Goal: Task Accomplishment & Management: Use online tool/utility

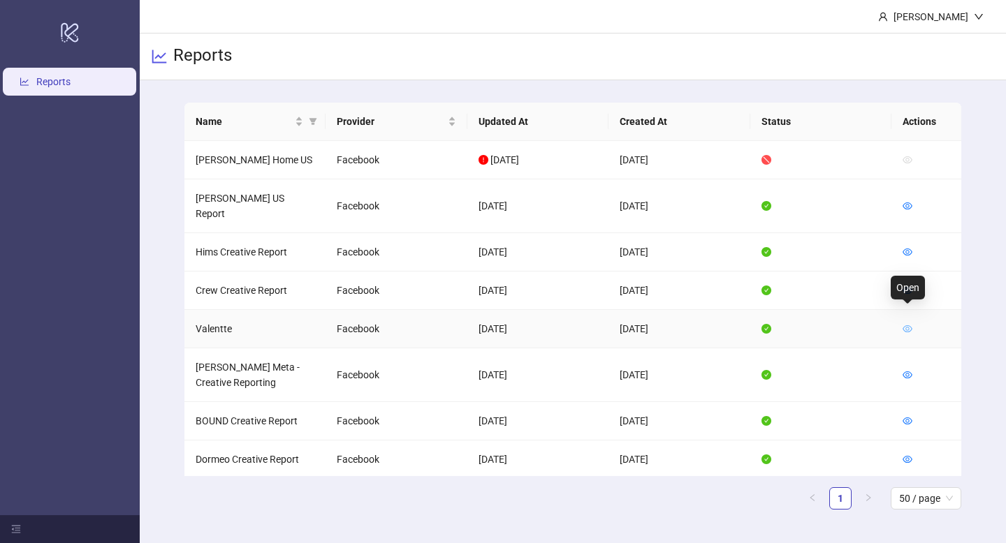
click at [911, 323] on link at bounding box center [907, 328] width 10 height 11
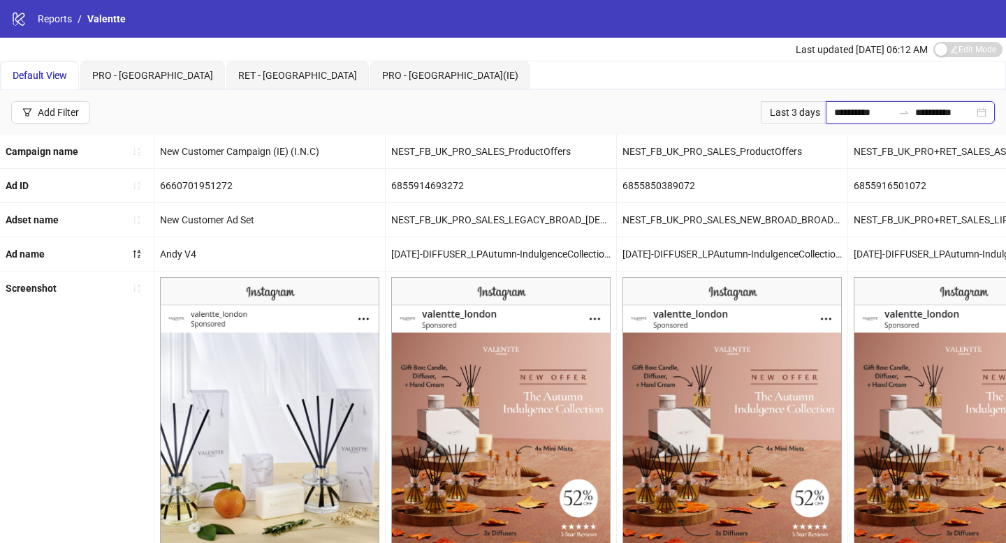
click at [834, 114] on input "**********" at bounding box center [863, 112] width 59 height 15
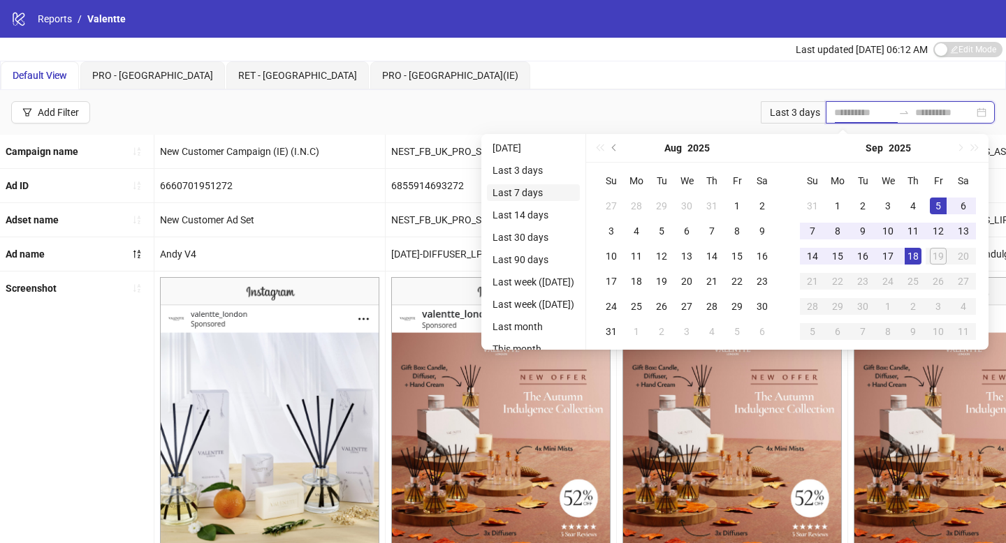
type input "**********"
click at [530, 199] on li "Last 7 days" at bounding box center [533, 192] width 93 height 17
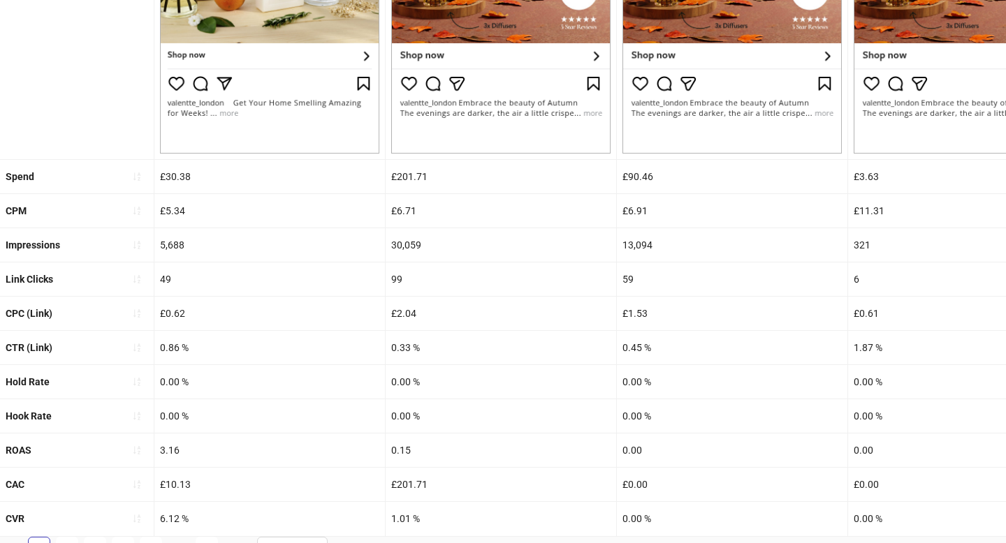
scroll to position [523, 0]
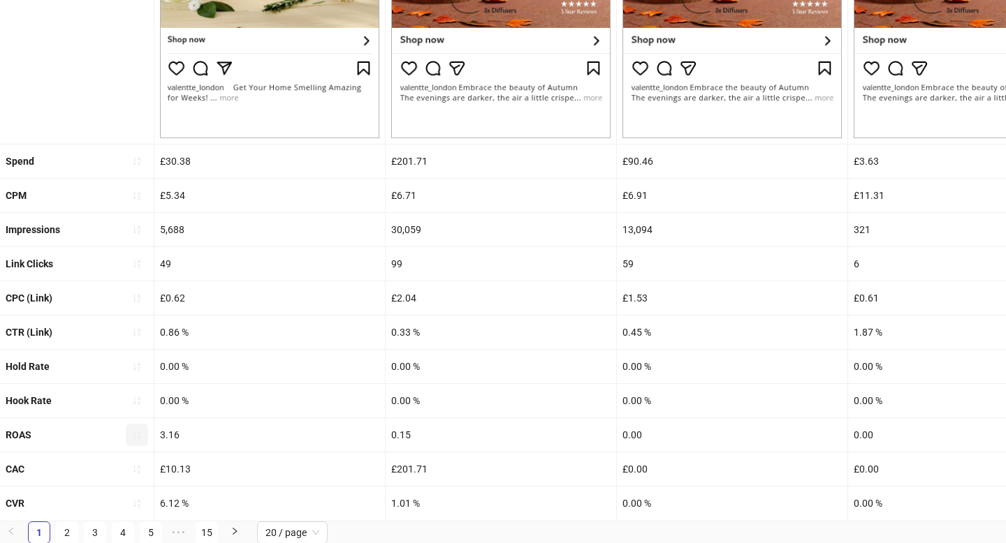
click at [139, 426] on button "button" at bounding box center [137, 435] width 22 height 22
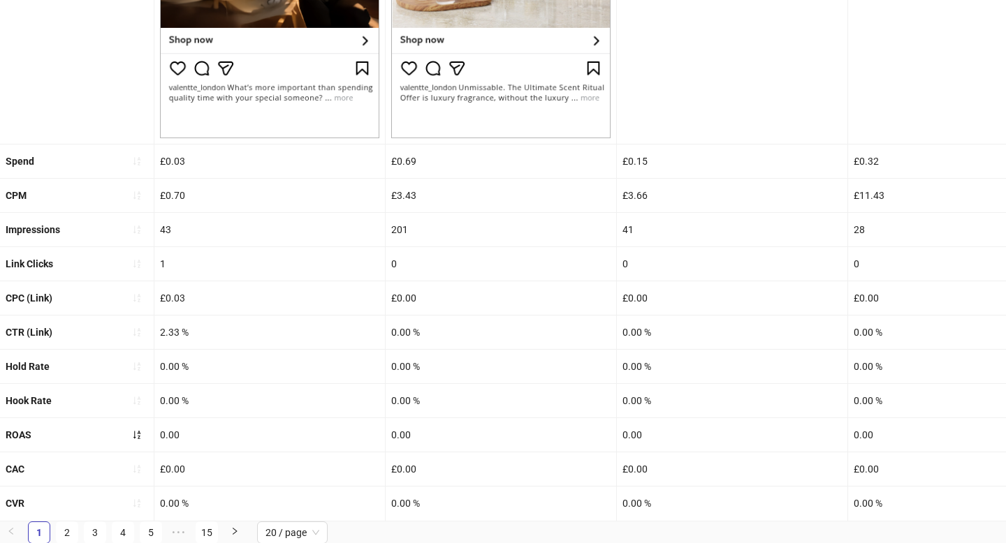
click at [132, 434] on icon "sort-ascending" at bounding box center [137, 435] width 10 height 10
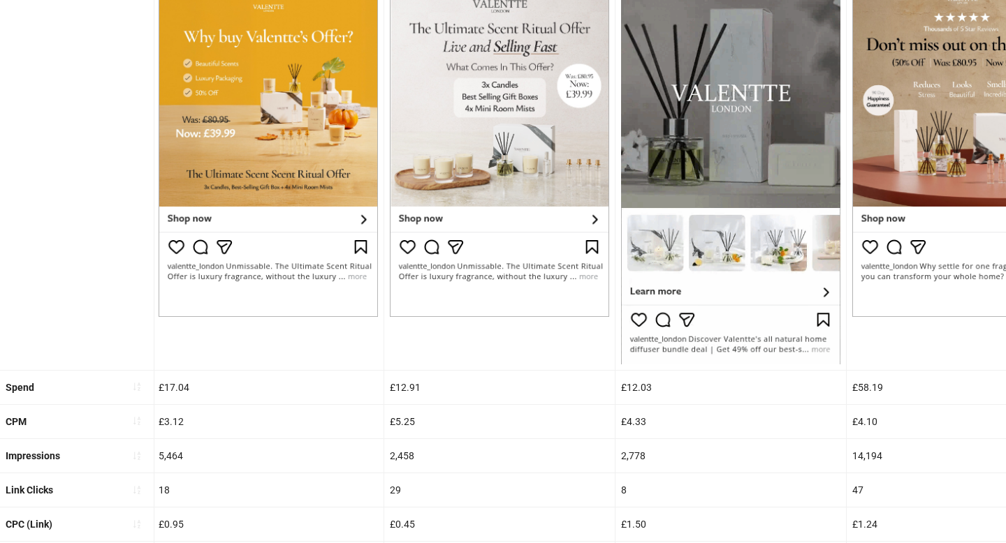
scroll to position [342, 0]
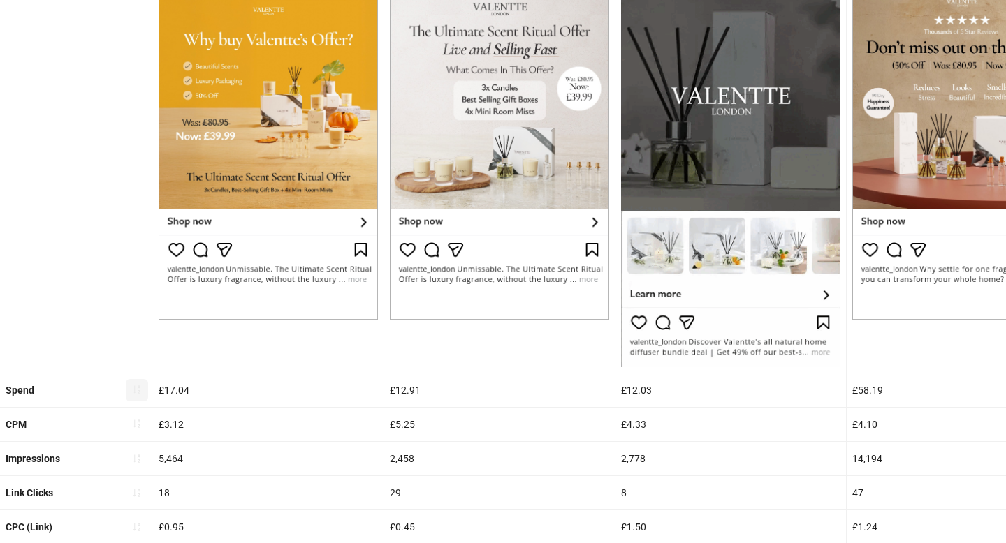
click at [133, 387] on icon "sort-ascending" at bounding box center [137, 390] width 10 height 10
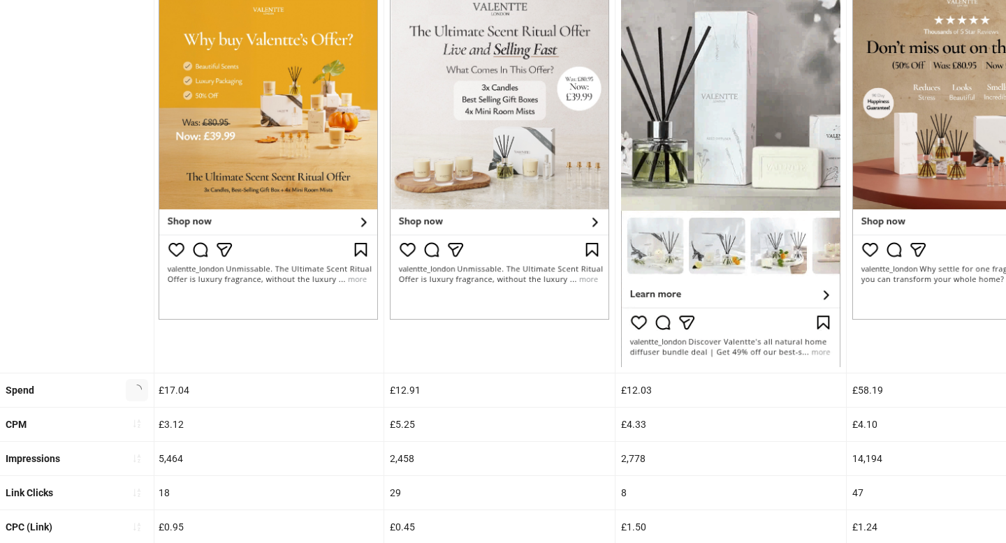
click at [133, 387] on icon "loading" at bounding box center [137, 390] width 12 height 12
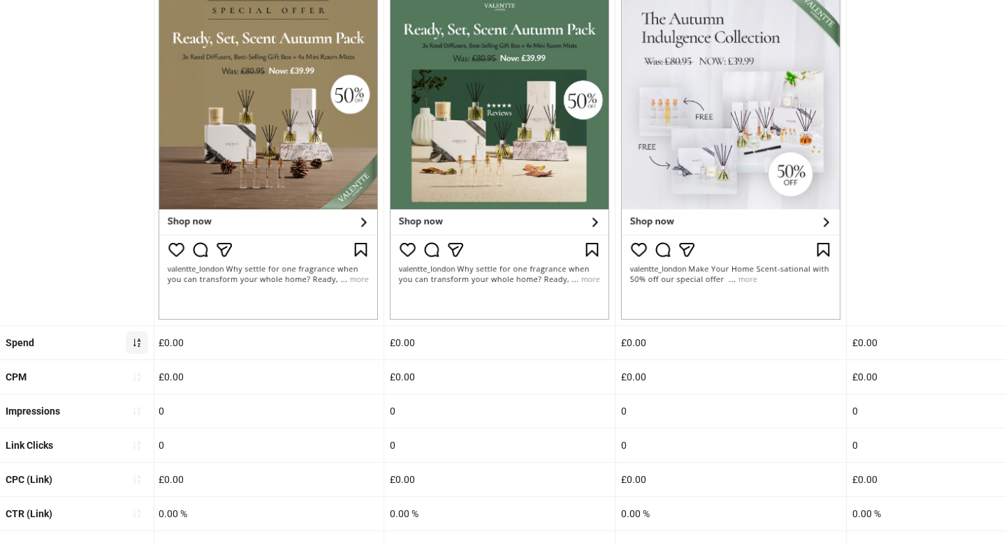
click at [136, 346] on icon "sort-ascending" at bounding box center [137, 343] width 10 height 10
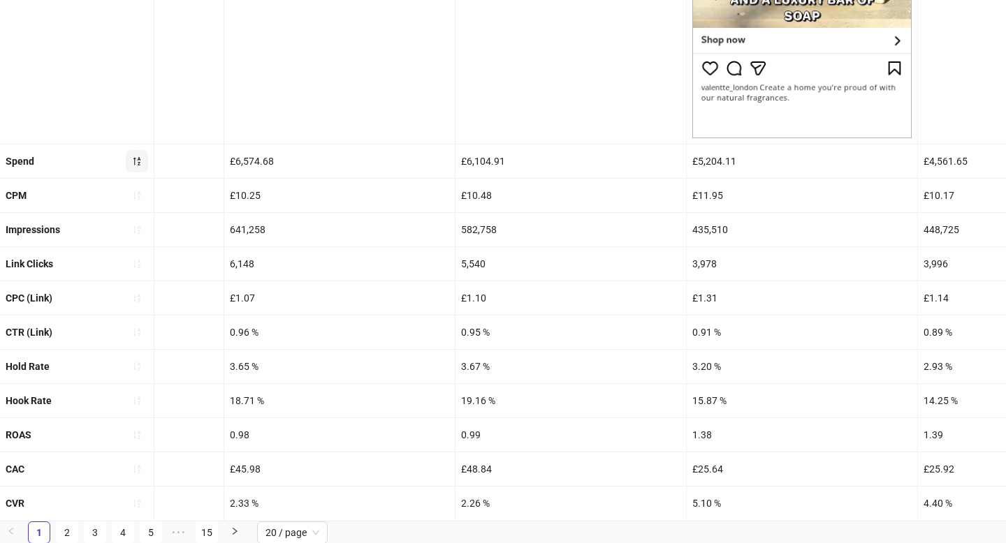
scroll to position [0, 485]
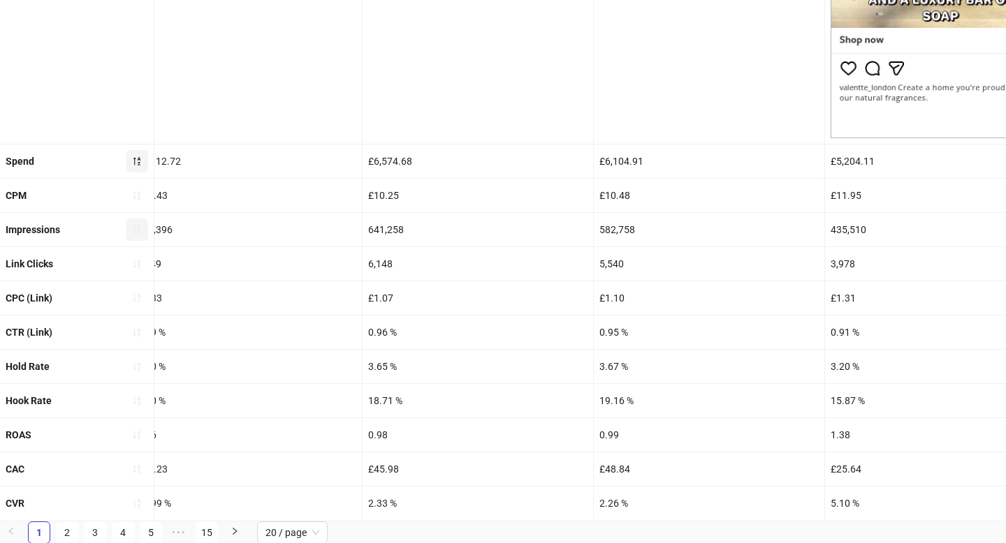
click at [138, 226] on icon "sort-ascending" at bounding box center [136, 230] width 7 height 8
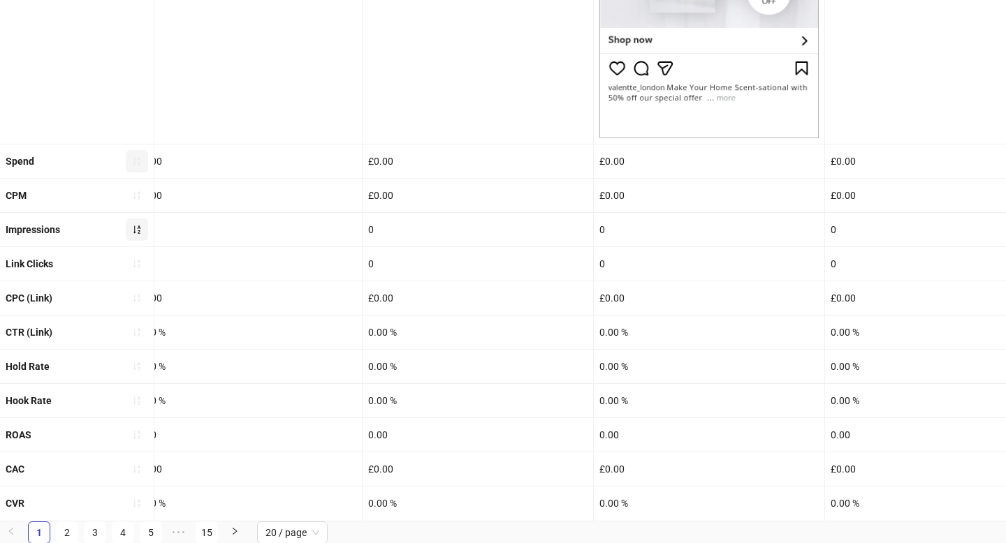
click at [135, 234] on span "button" at bounding box center [137, 229] width 10 height 11
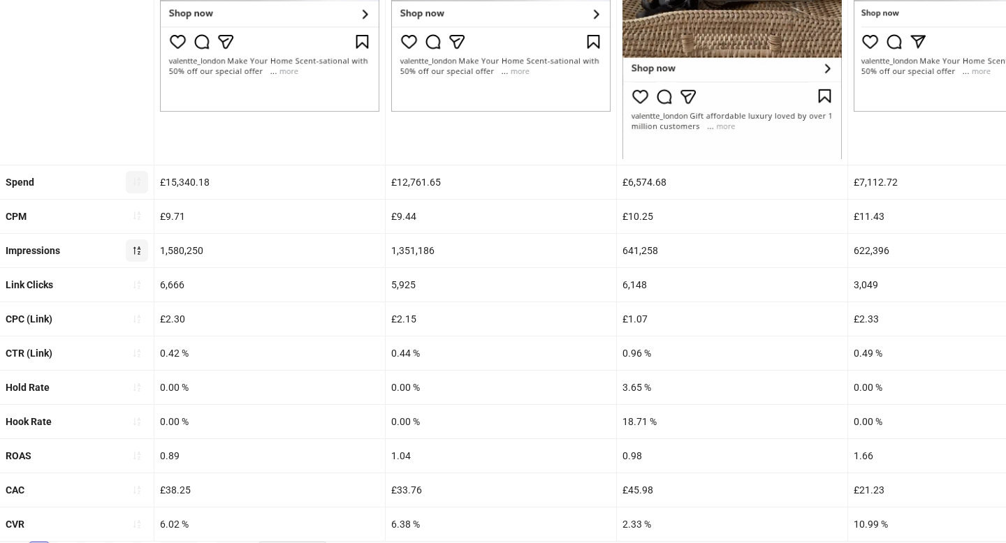
scroll to position [570, 0]
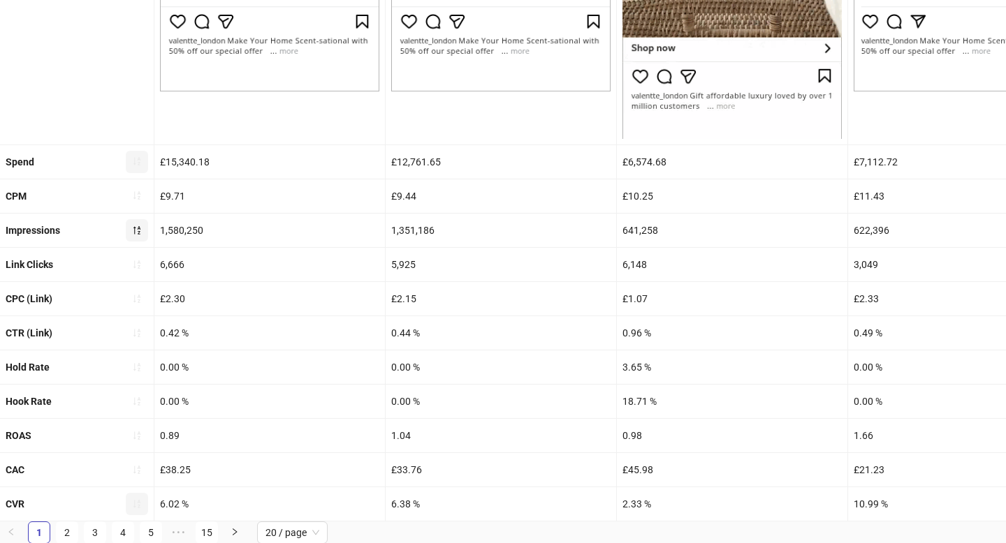
click at [139, 507] on icon "sort-ascending" at bounding box center [137, 504] width 10 height 10
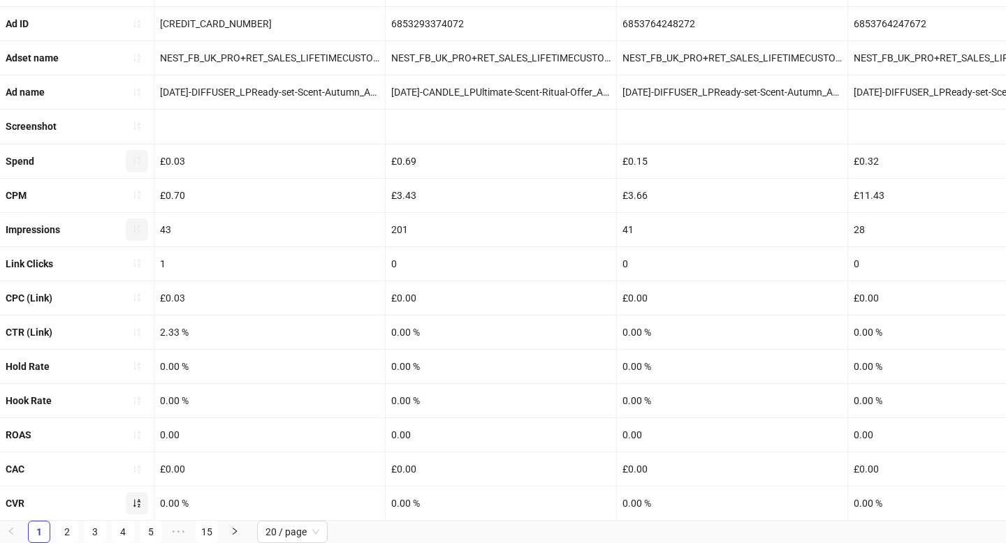
scroll to position [523, 0]
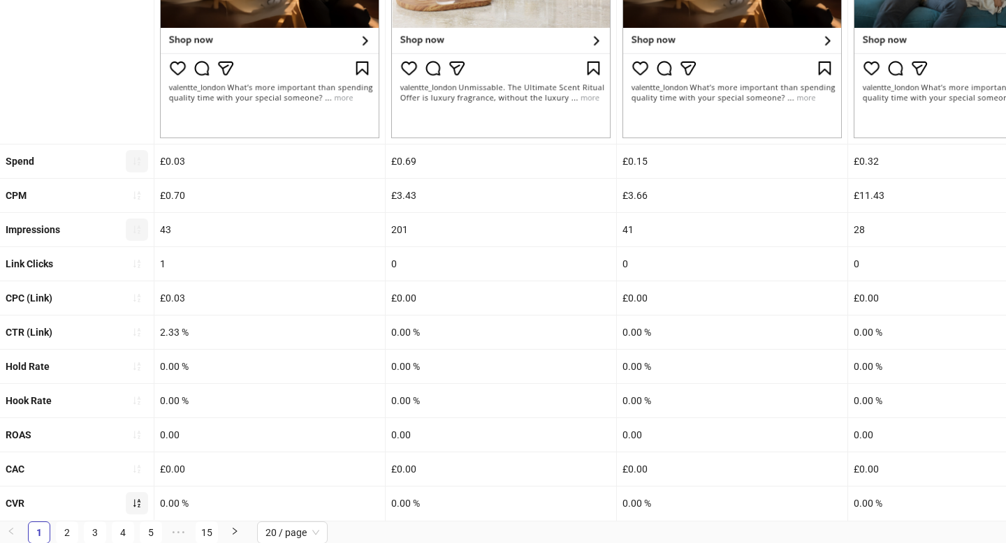
click at [139, 507] on icon "sort-ascending" at bounding box center [137, 504] width 10 height 10
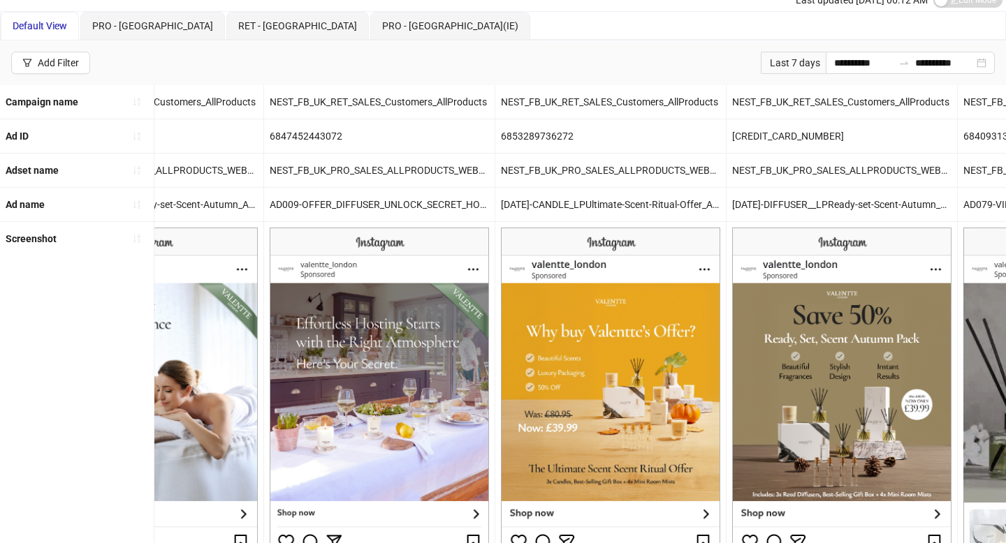
scroll to position [0, 0]
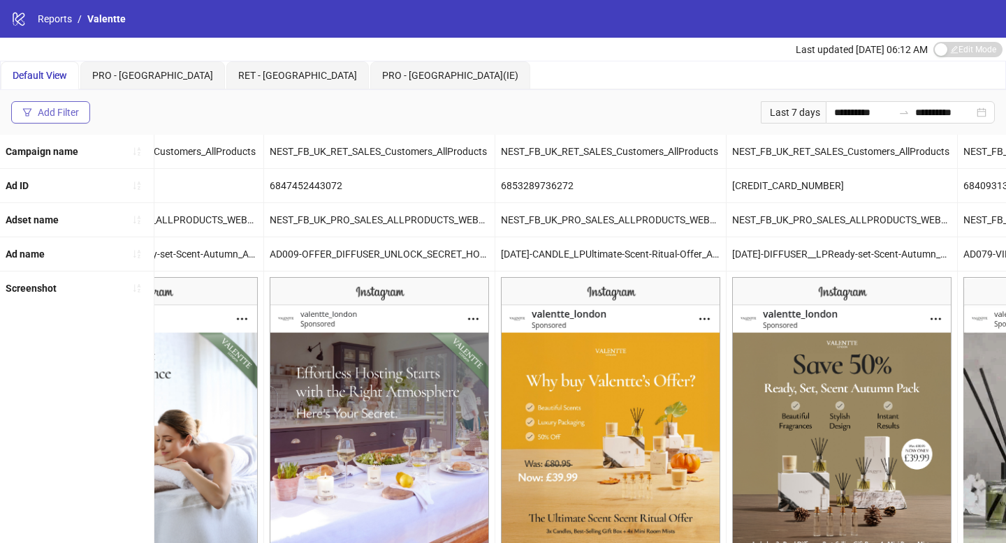
click at [58, 105] on button "Add Filter" at bounding box center [50, 112] width 79 height 22
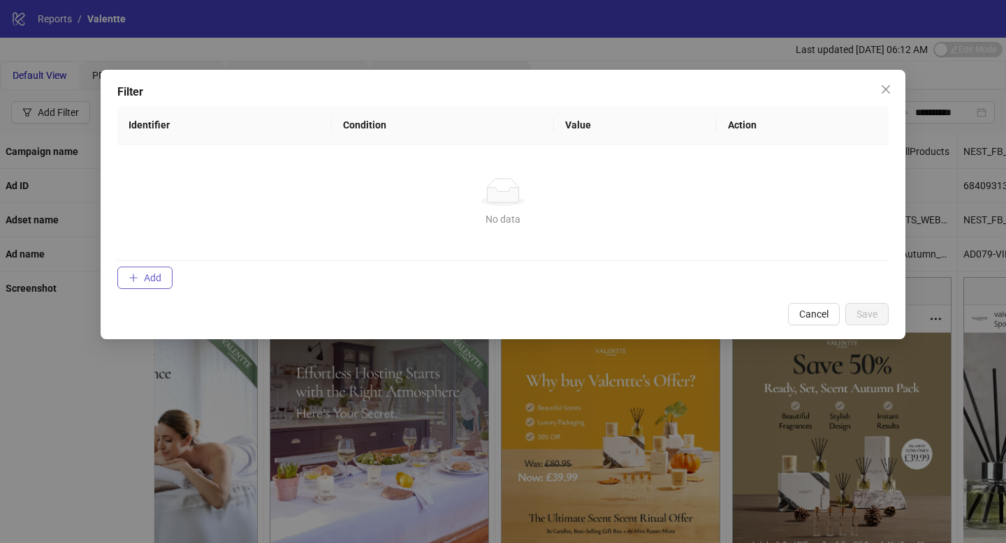
click at [166, 272] on button "Add" at bounding box center [144, 278] width 55 height 22
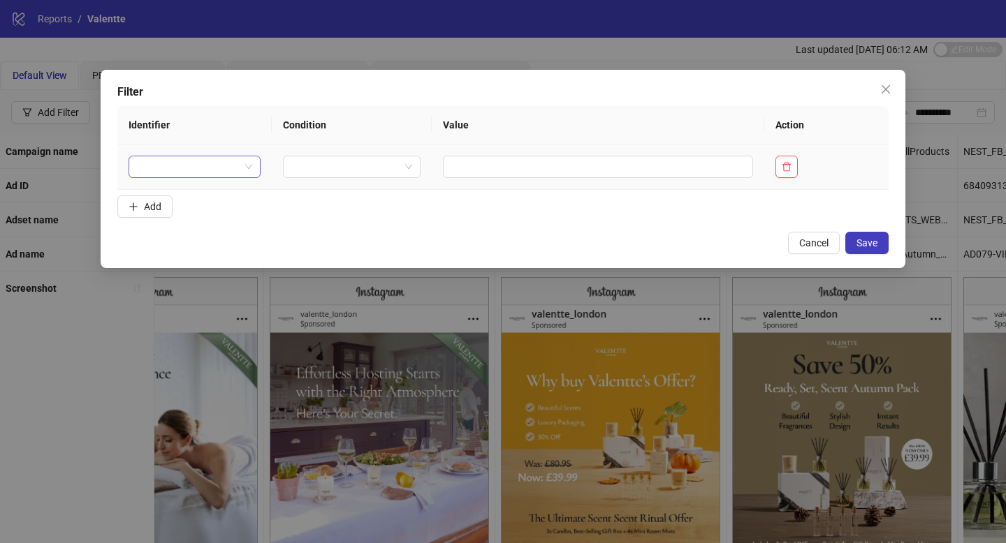
click at [196, 170] on input "search" at bounding box center [188, 166] width 103 height 21
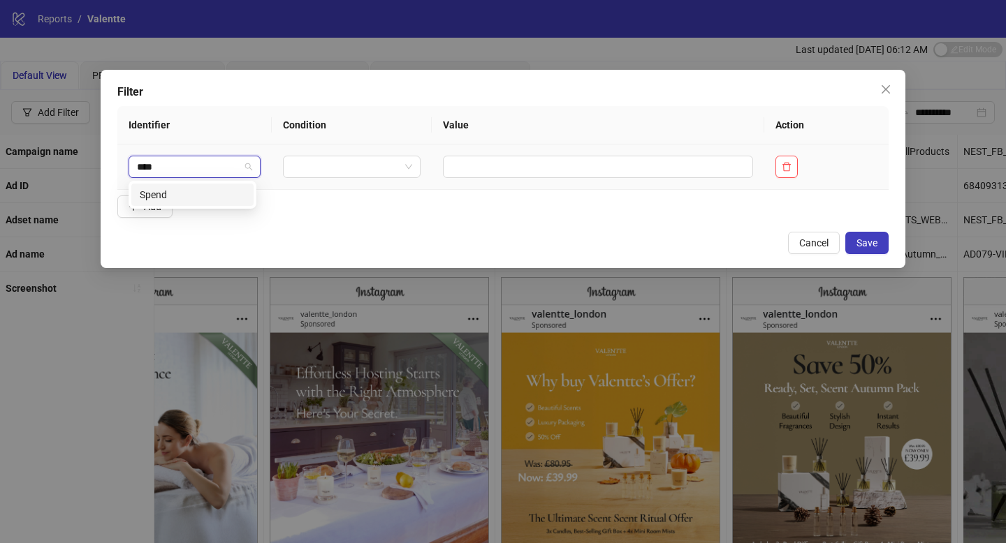
type input "*****"
click at [231, 197] on div "Spend" at bounding box center [192, 194] width 105 height 15
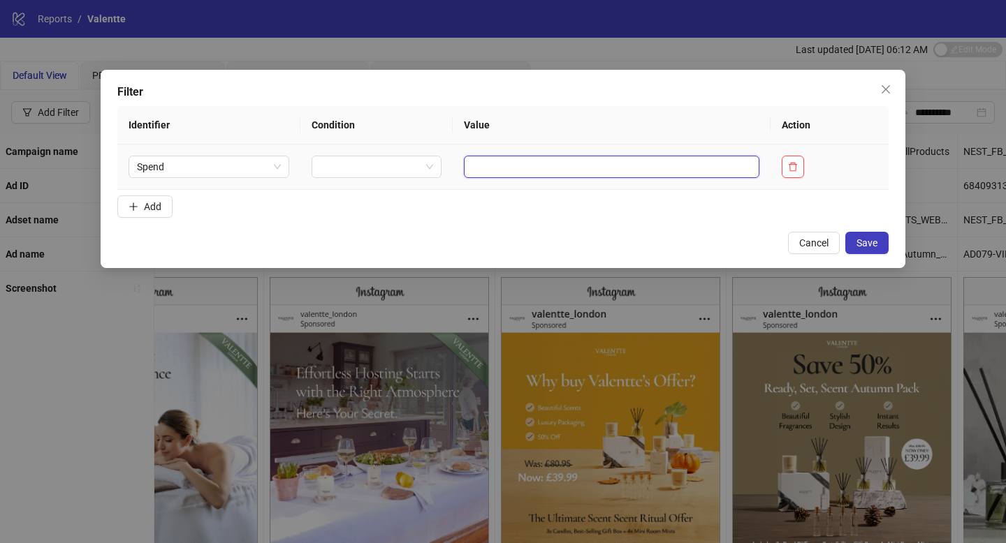
click at [525, 169] on input "text" at bounding box center [611, 167] width 295 height 22
type input "***"
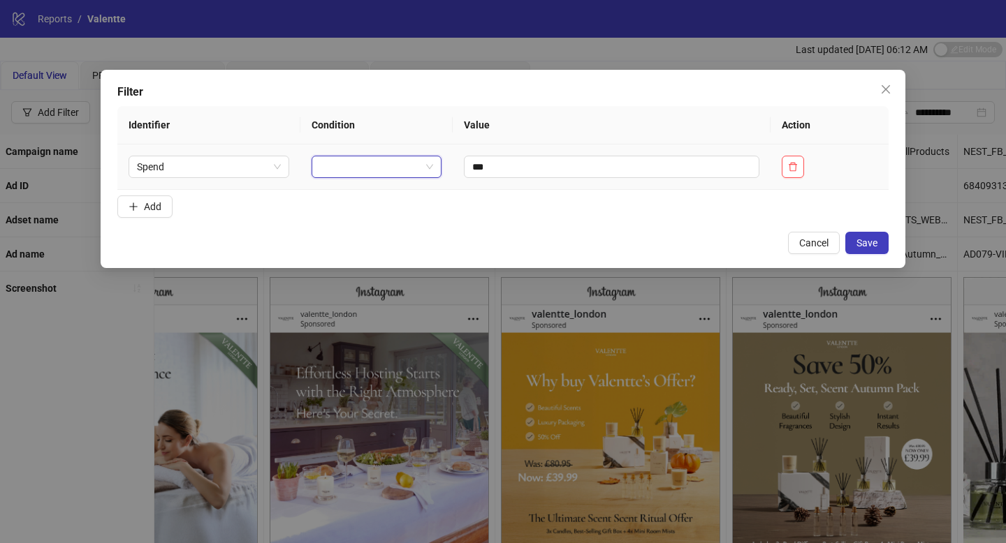
click at [402, 159] on input "search" at bounding box center [370, 166] width 101 height 21
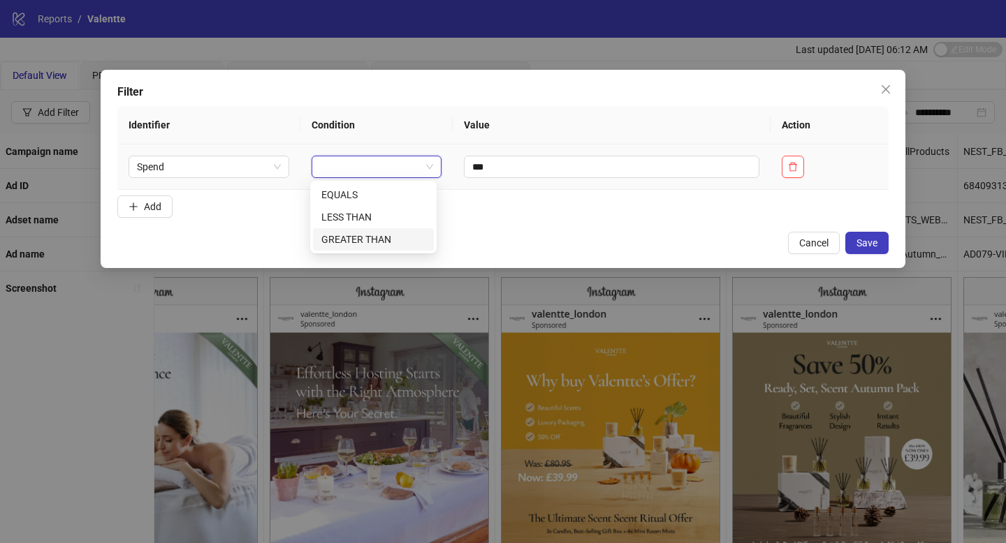
click at [402, 242] on div "GREATER THAN" at bounding box center [373, 239] width 104 height 15
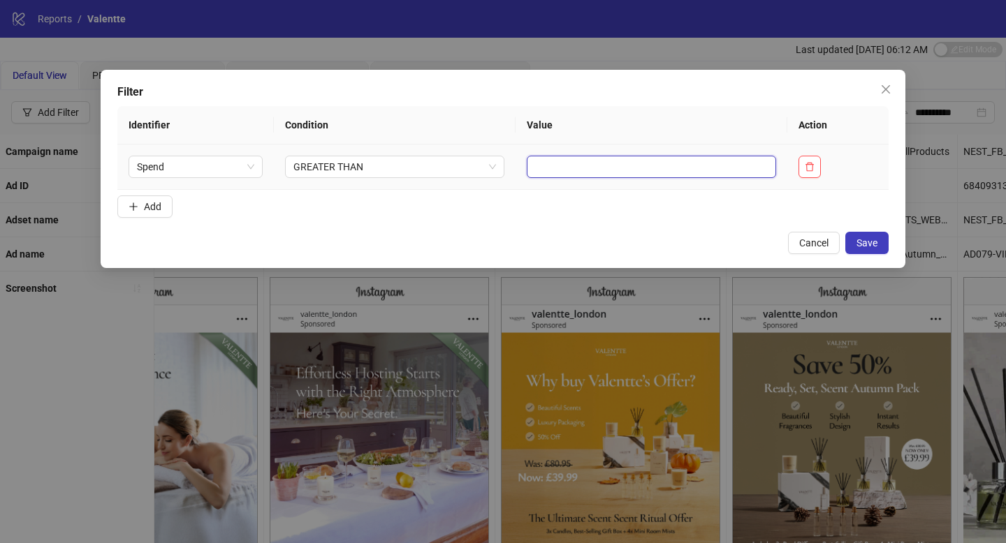
click at [647, 166] on input "text" at bounding box center [651, 167] width 249 height 22
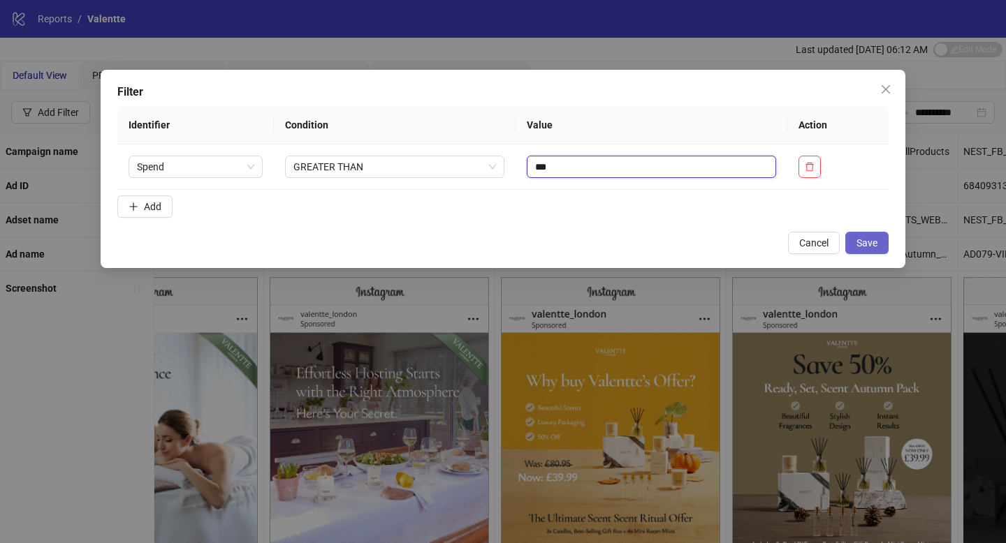
type input "***"
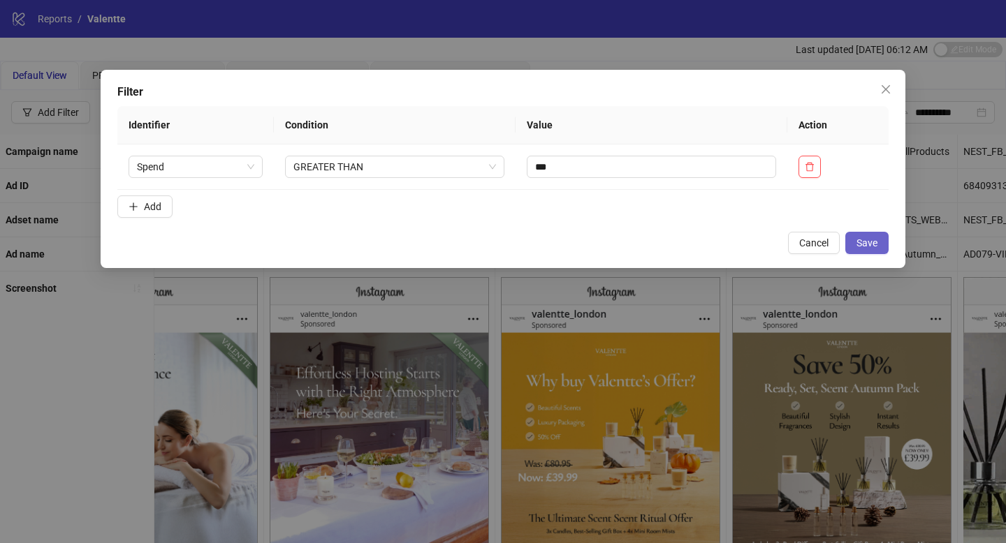
click at [873, 246] on span "Save" at bounding box center [866, 242] width 21 height 11
